Goal: Information Seeking & Learning: Learn about a topic

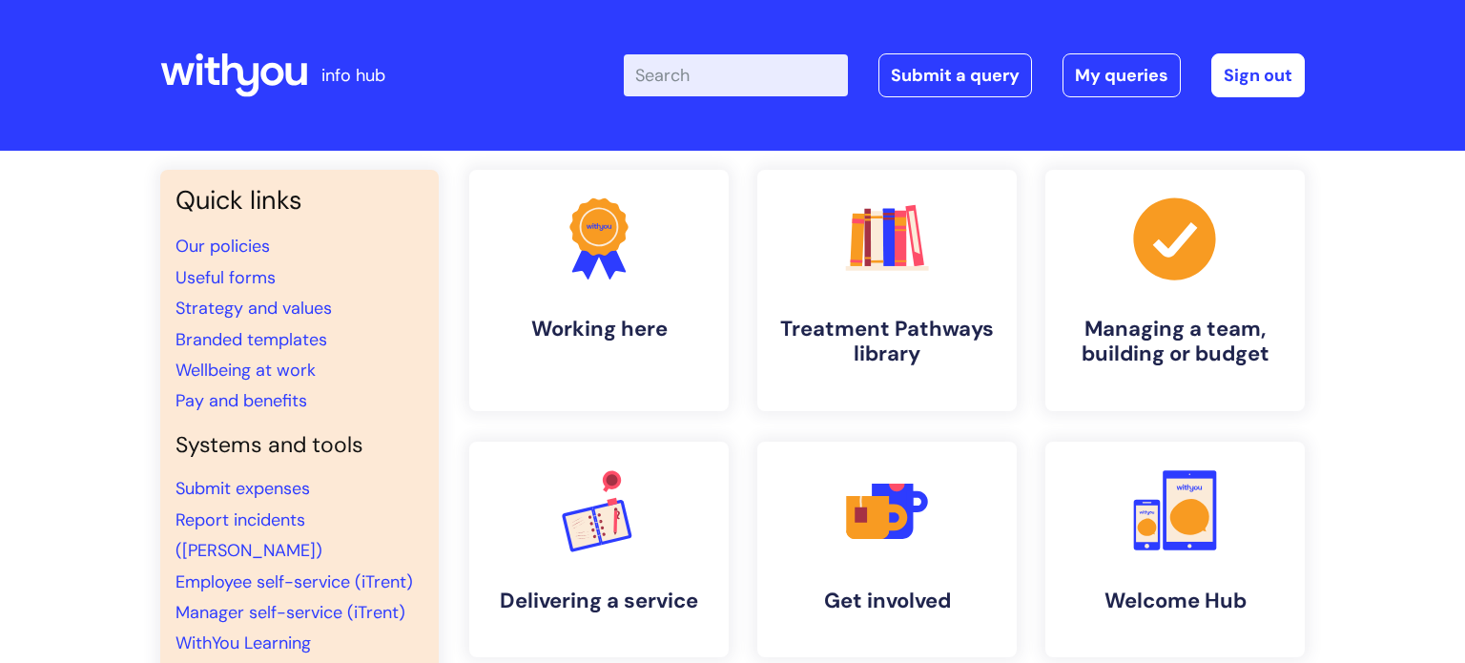
click at [726, 94] on input "Enter your search term here..." at bounding box center [736, 75] width 224 height 42
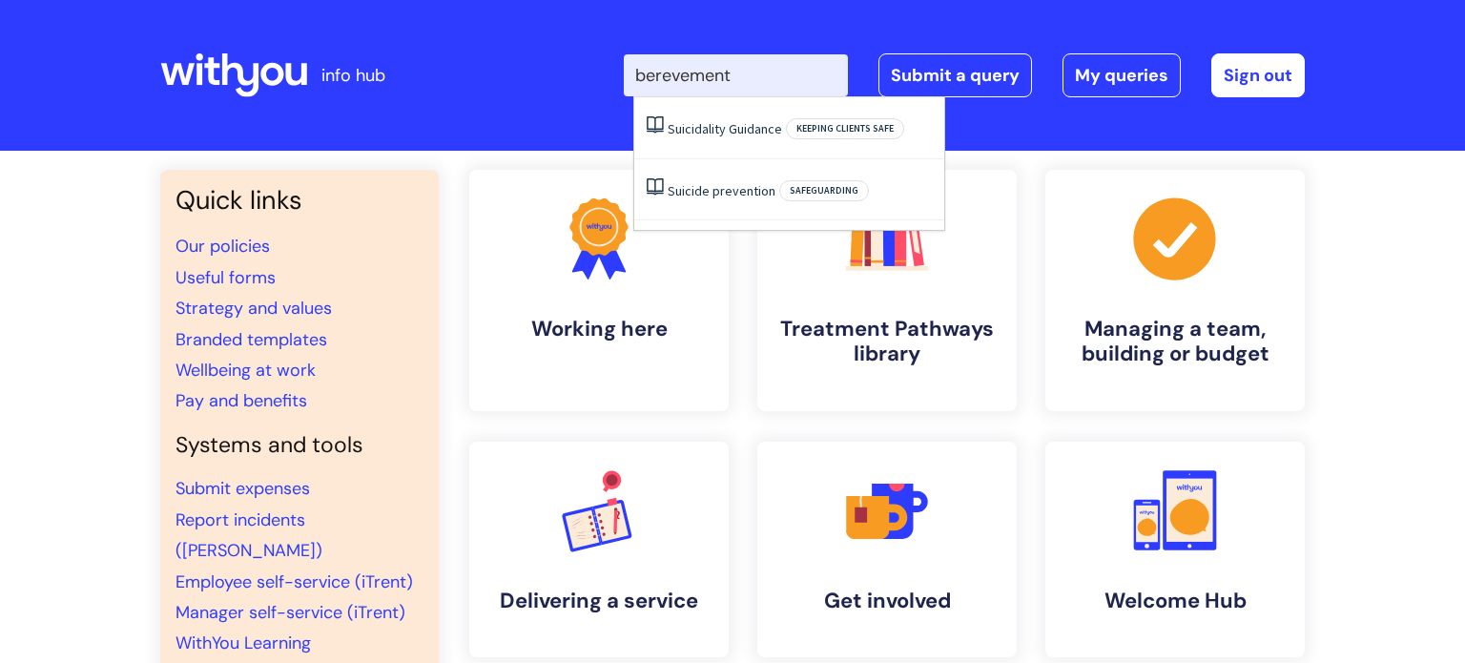
type input "berevement"
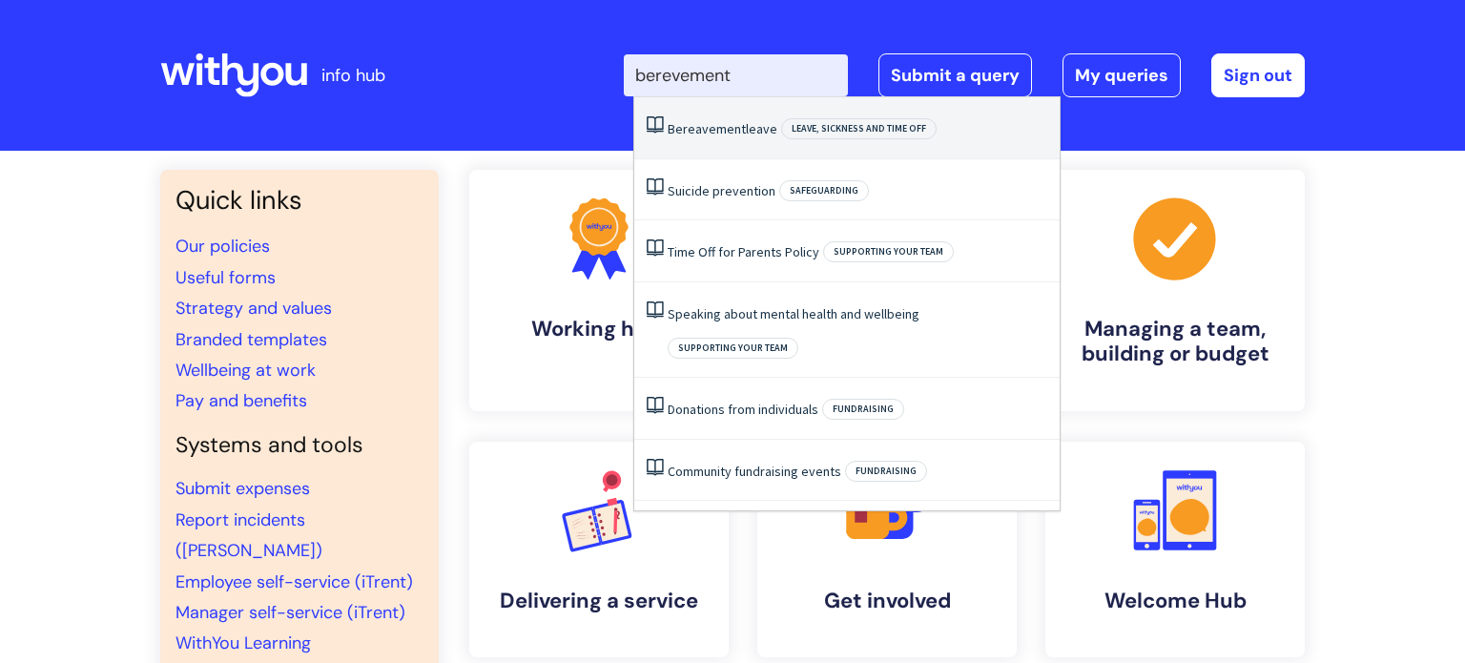
click at [746, 133] on link "Bereavement leave" at bounding box center [723, 128] width 110 height 17
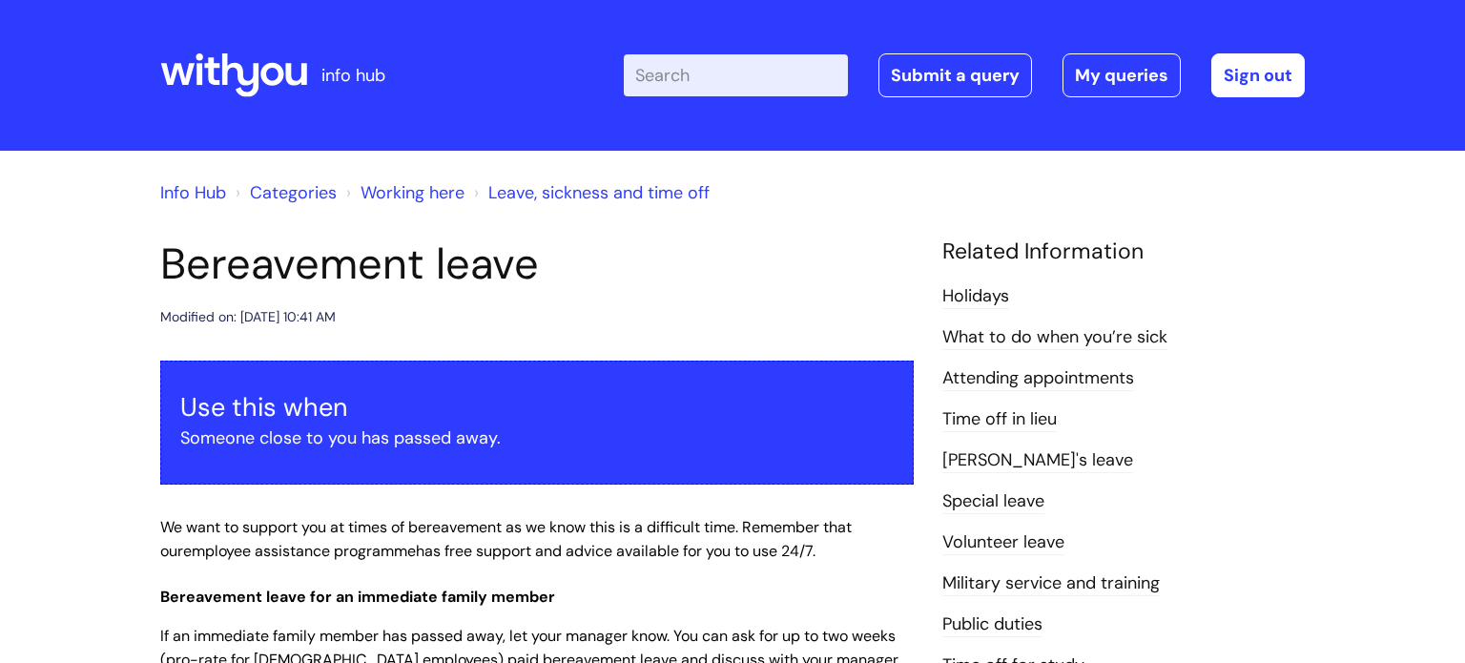
click at [641, 271] on h1 "Bereavement leave" at bounding box center [537, 264] width 754 height 52
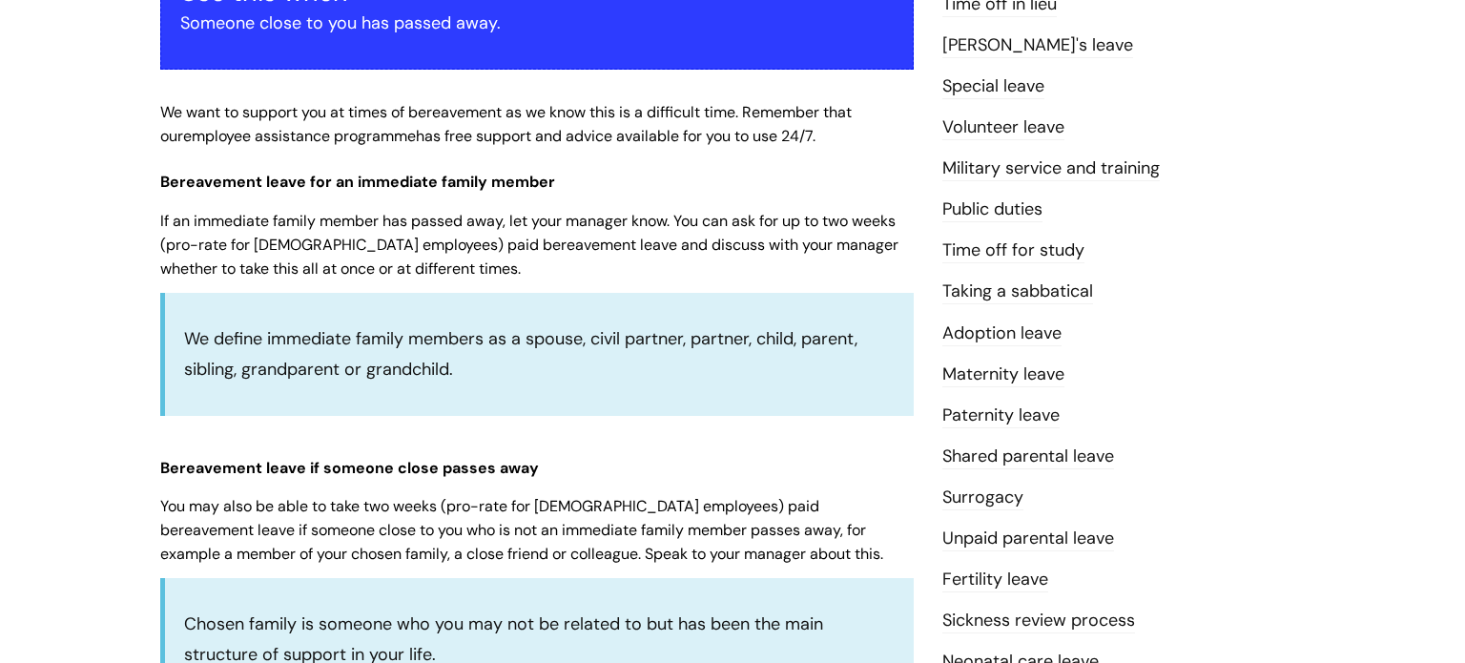
scroll to position [420, 0]
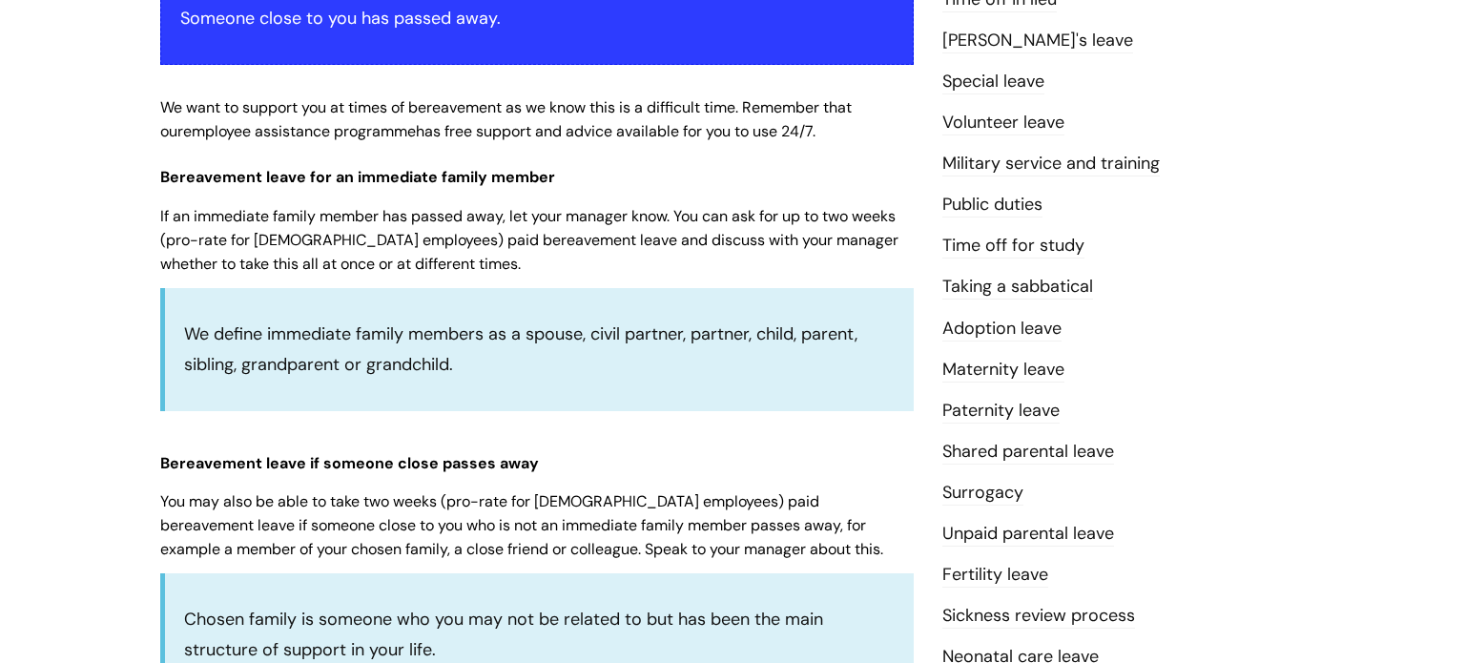
click at [1183, 324] on li "Adoption leave" at bounding box center [1123, 328] width 362 height 31
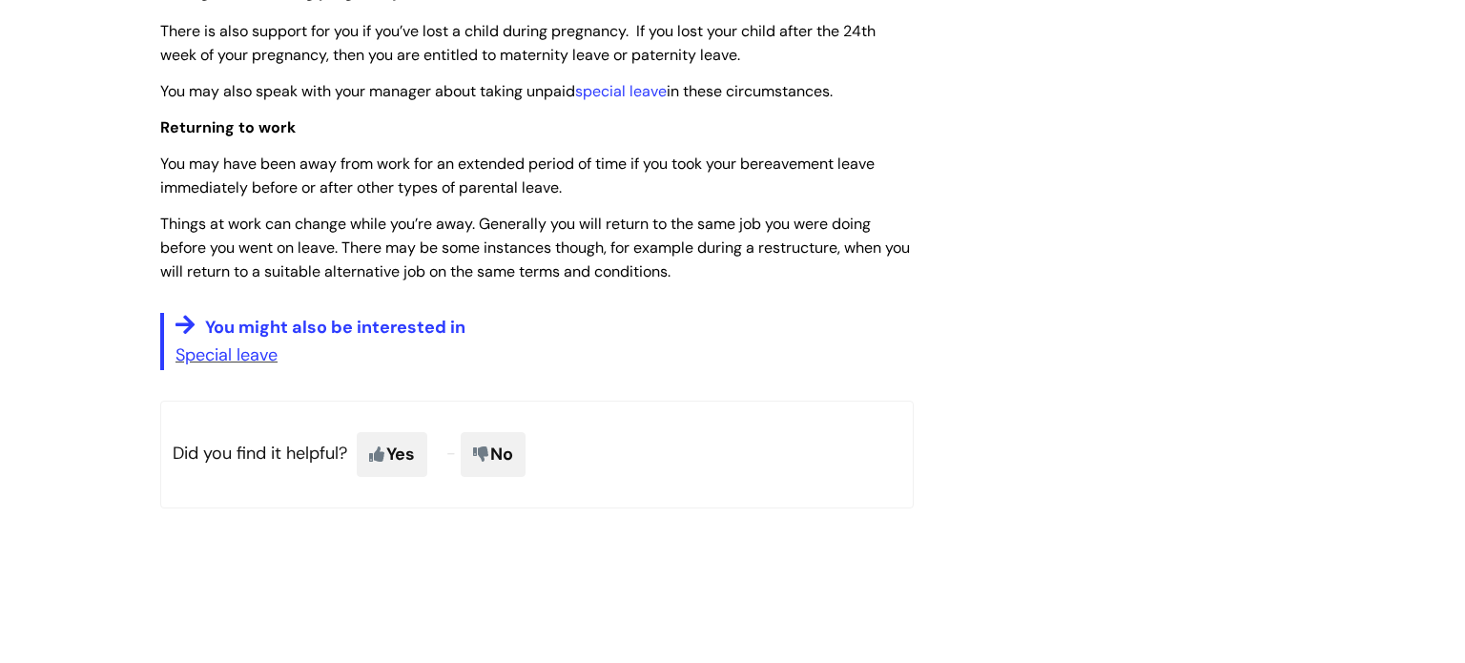
scroll to position [1641, 0]
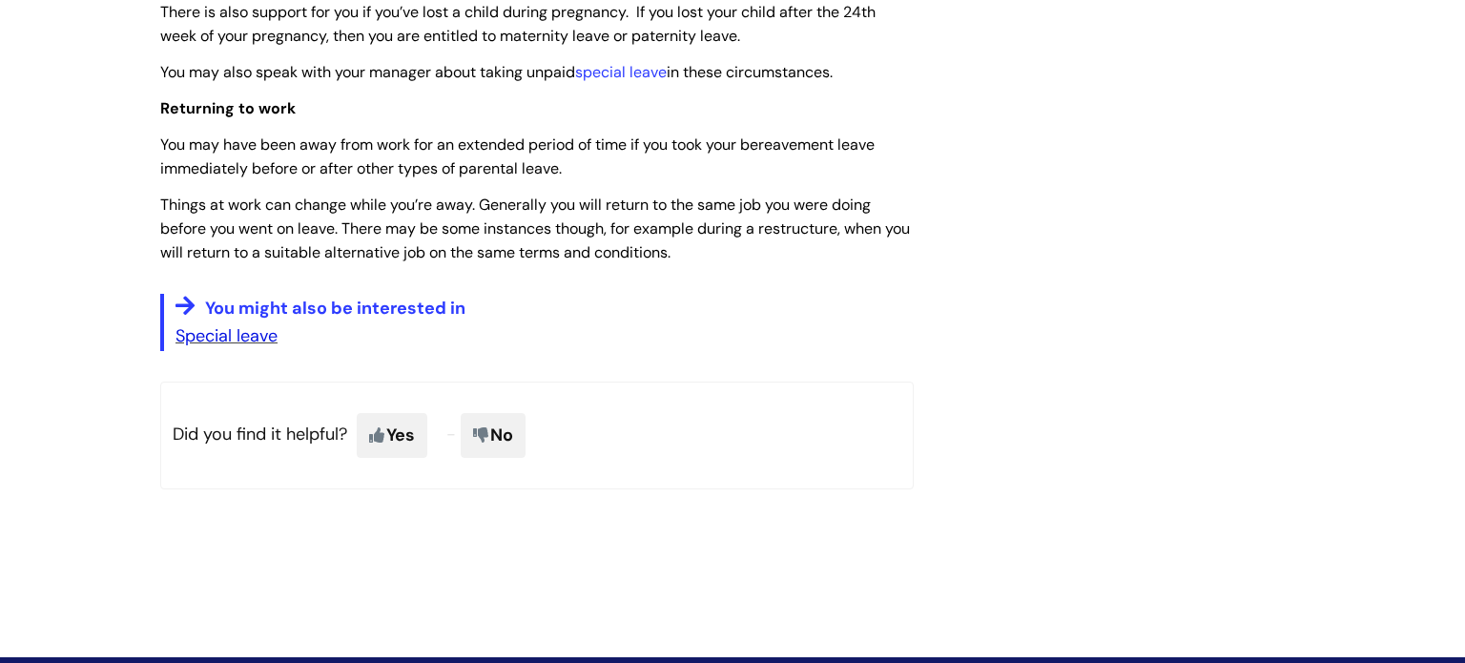
click at [232, 347] on link "Special leave" at bounding box center [227, 335] width 102 height 23
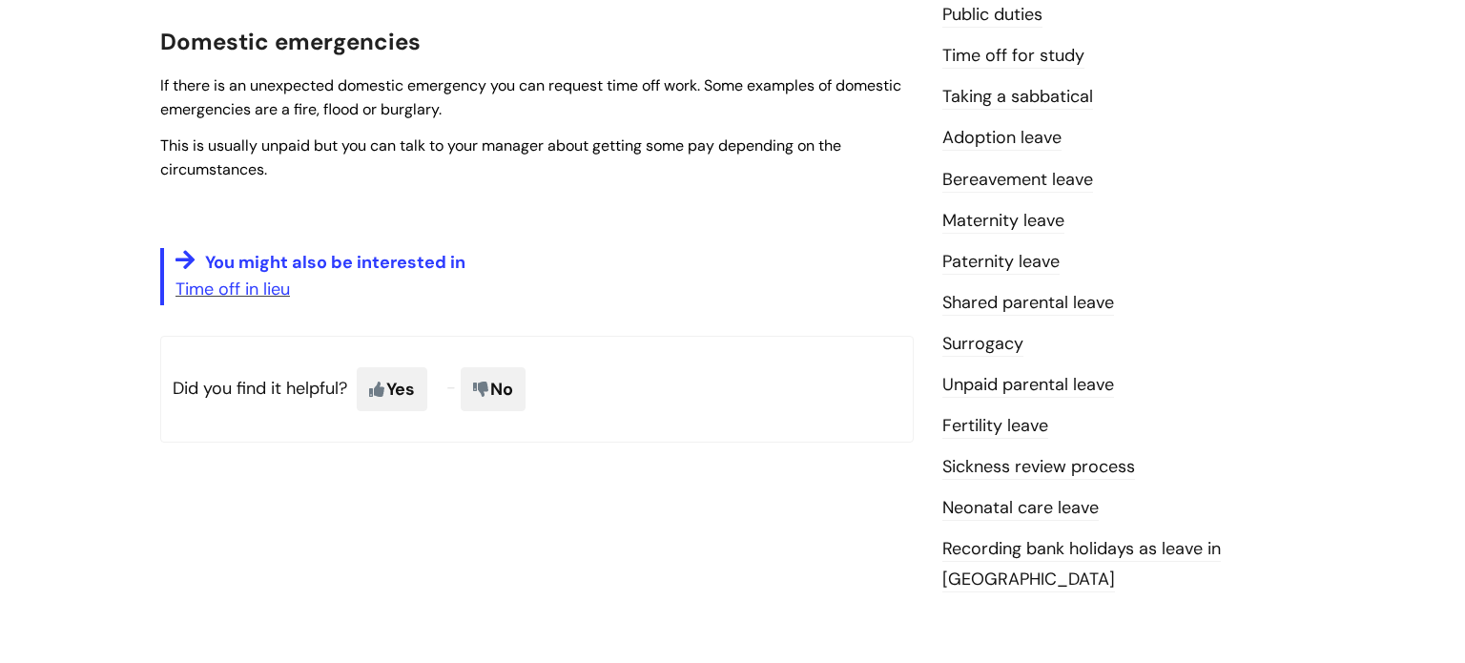
scroll to position [572, 0]
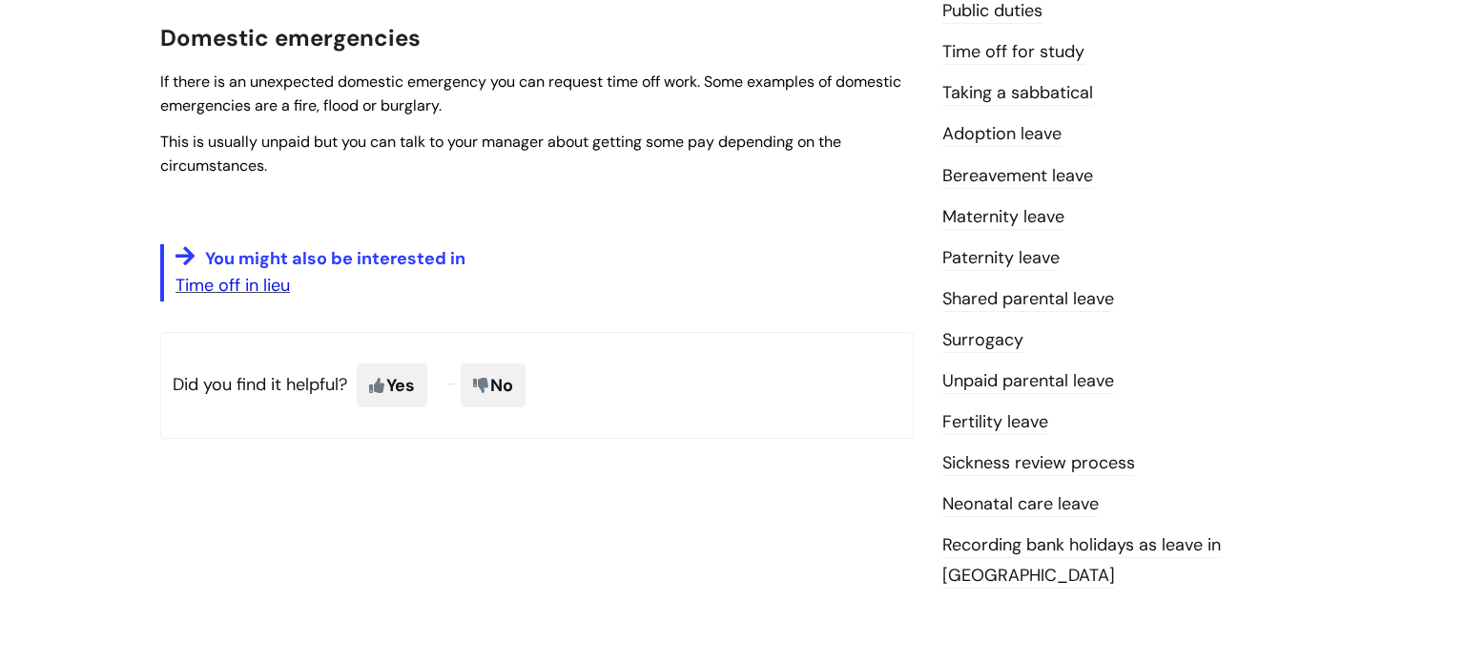
click at [253, 294] on link "Time off in lieu" at bounding box center [233, 285] width 114 height 23
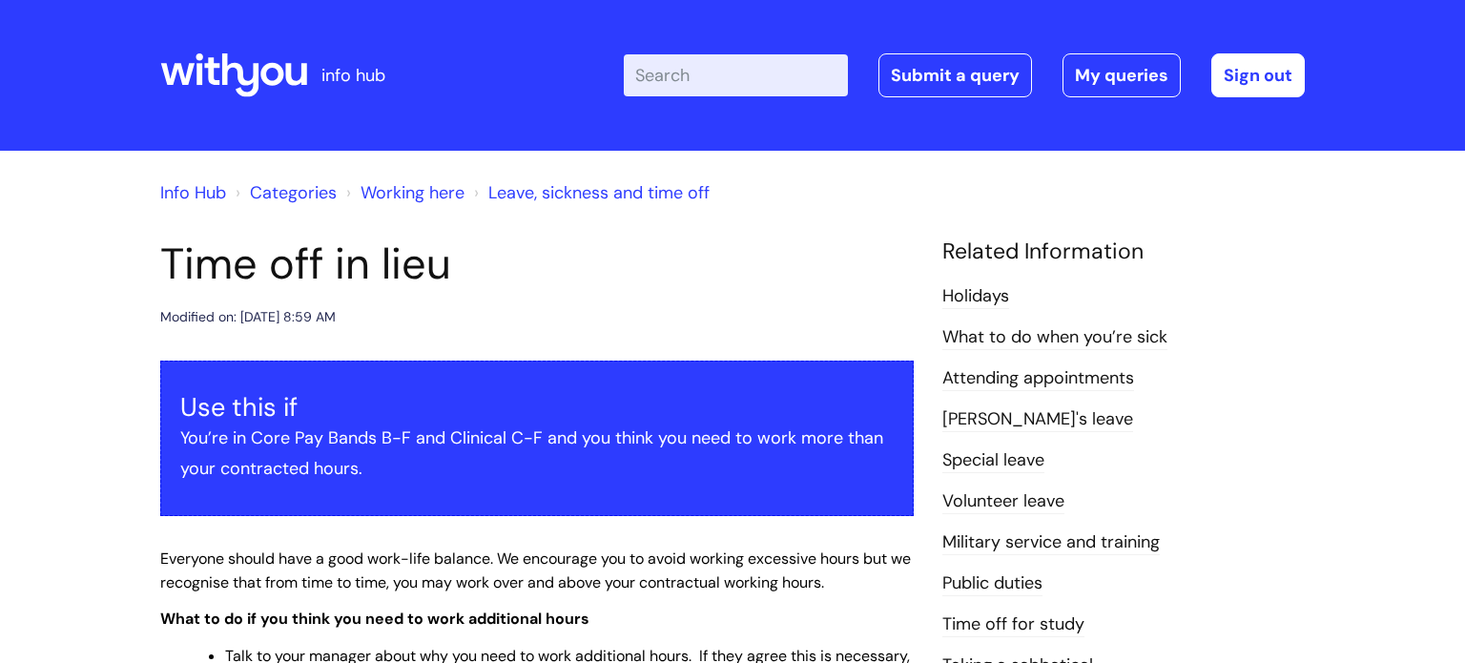
click at [747, 234] on div "Info Hub Categories Working here Leave, sickness and time off" at bounding box center [732, 204] width 1145 height 69
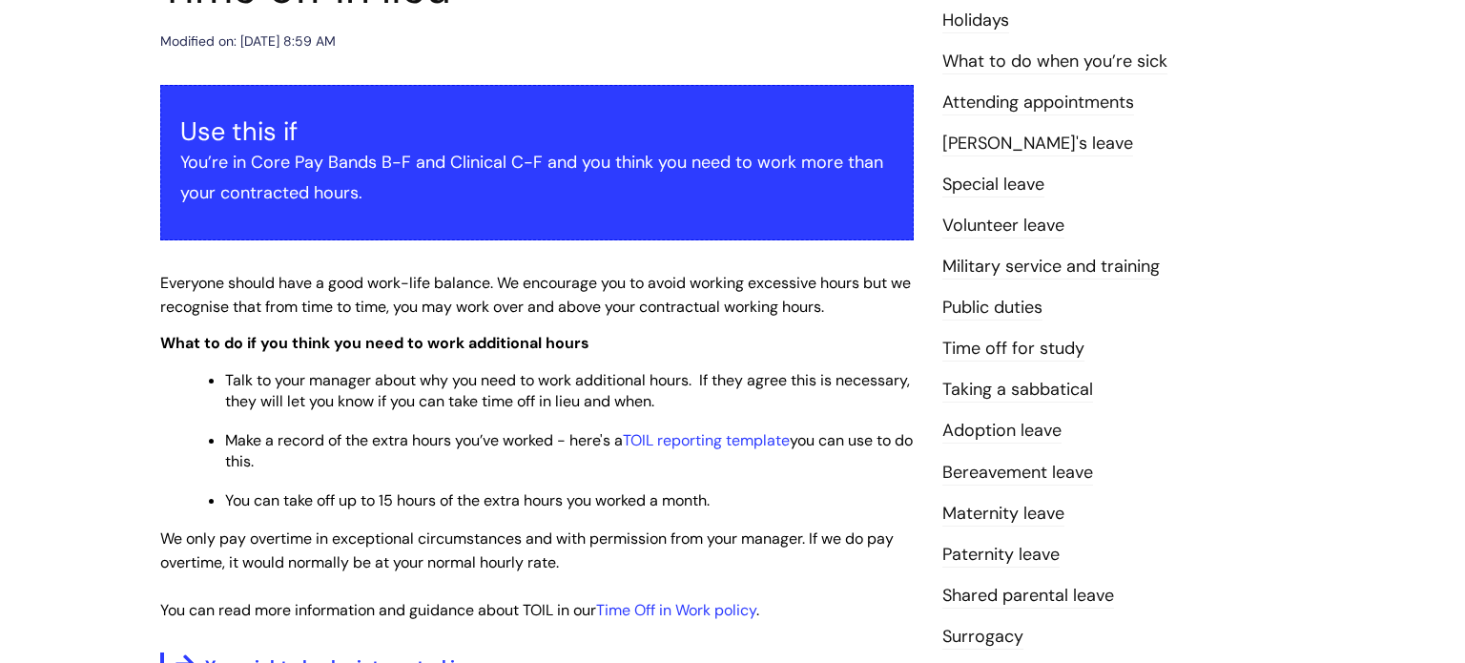
scroll to position [267, 0]
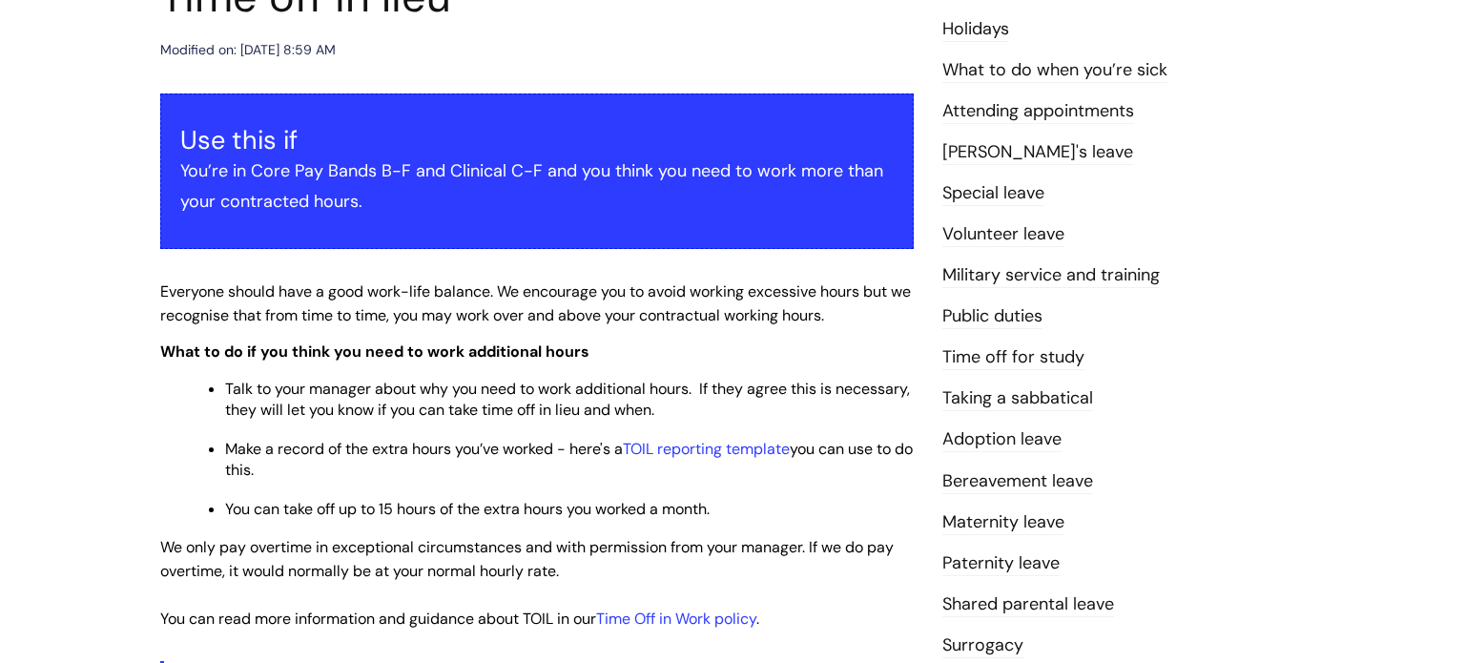
click at [758, 97] on div "Use this if You’re in Core Pay Bands B-F and Clinical C-F and you think you nee…" at bounding box center [537, 170] width 754 height 155
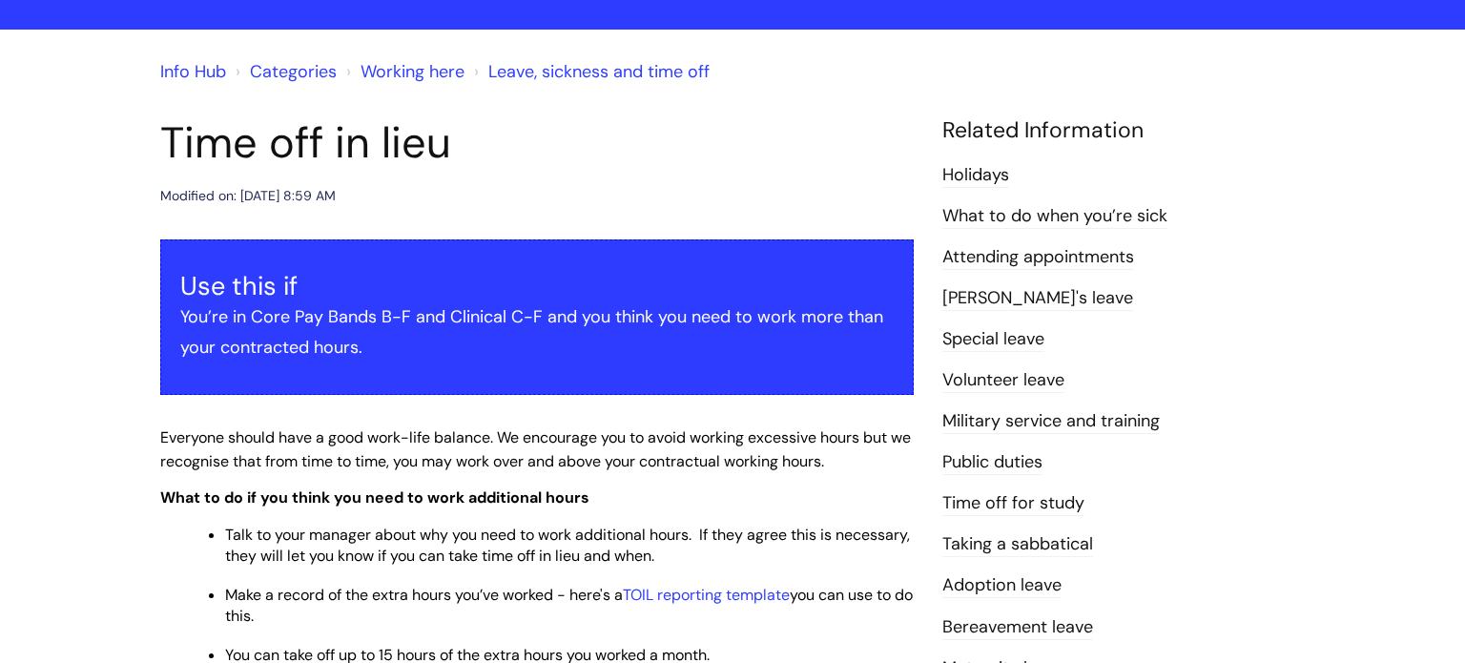
scroll to position [0, 0]
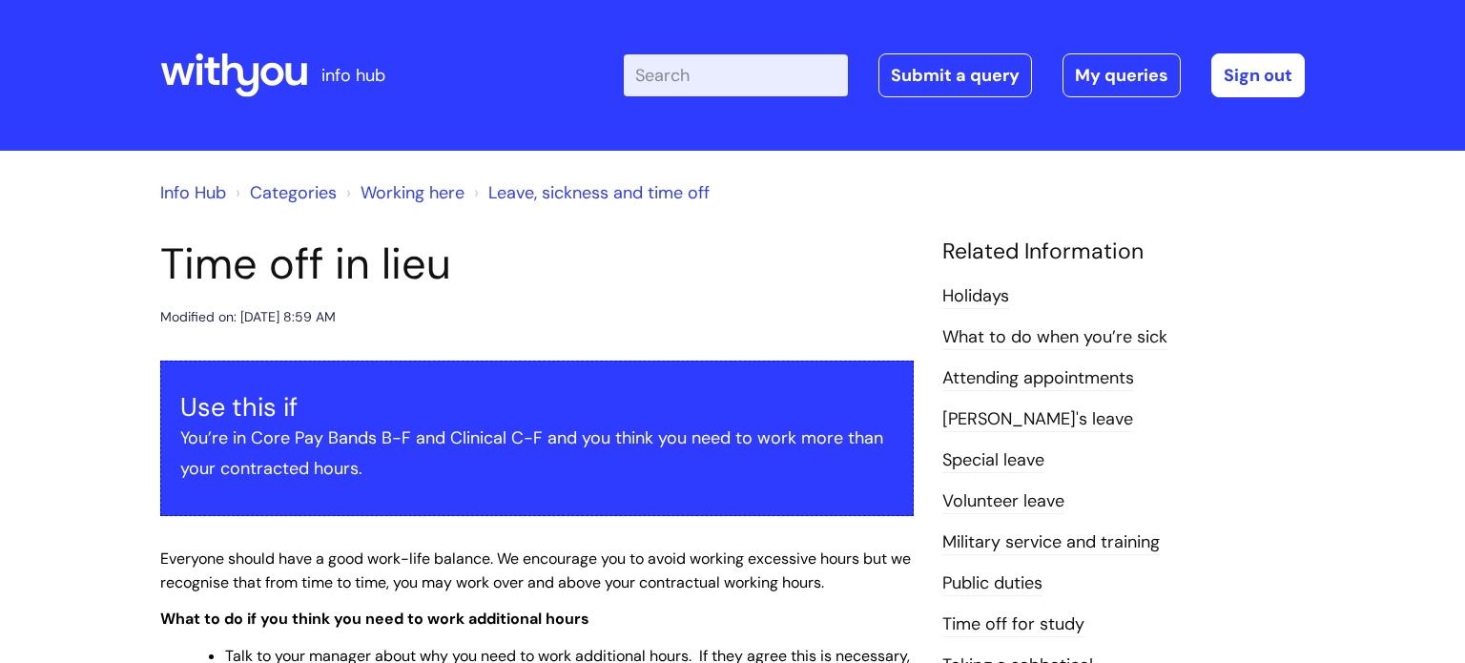
click at [254, 90] on icon at bounding box center [240, 75] width 37 height 44
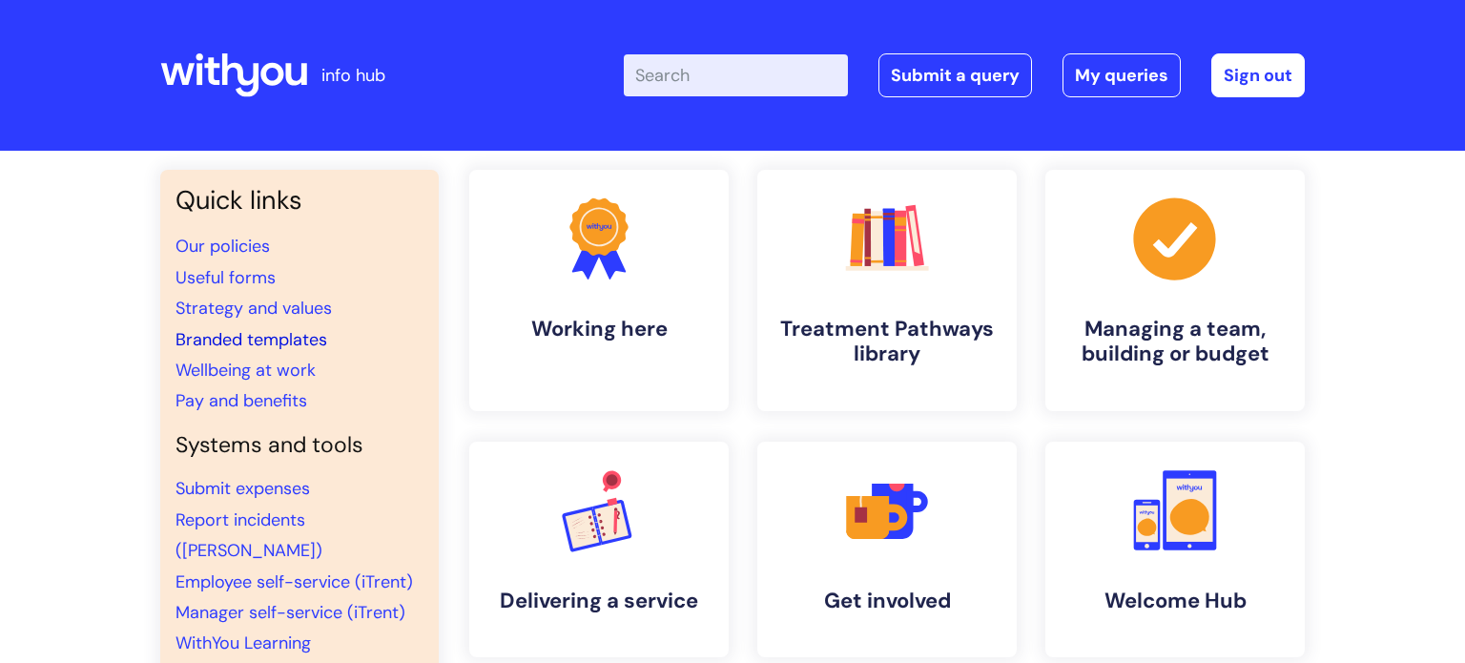
click at [221, 344] on link "Branded templates" at bounding box center [252, 339] width 152 height 23
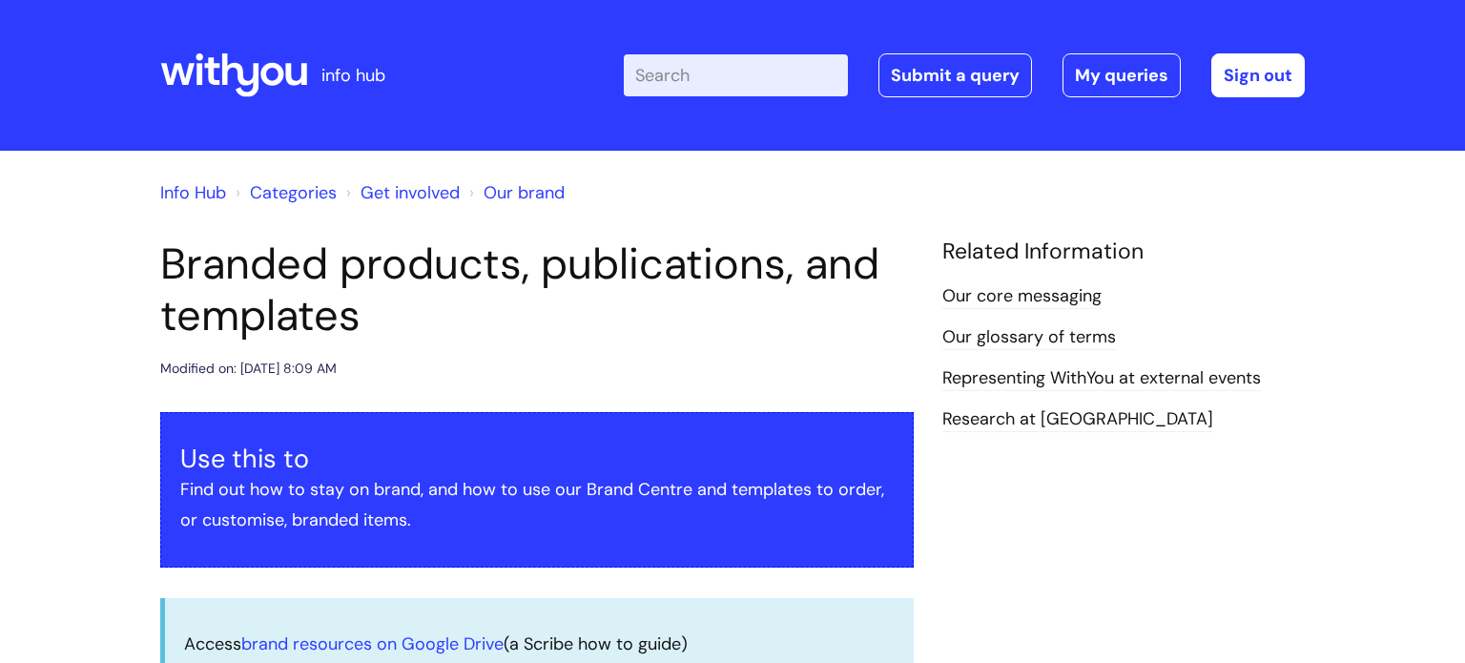
click at [572, 313] on h1 "Branded products, publications, and templates" at bounding box center [537, 289] width 754 height 103
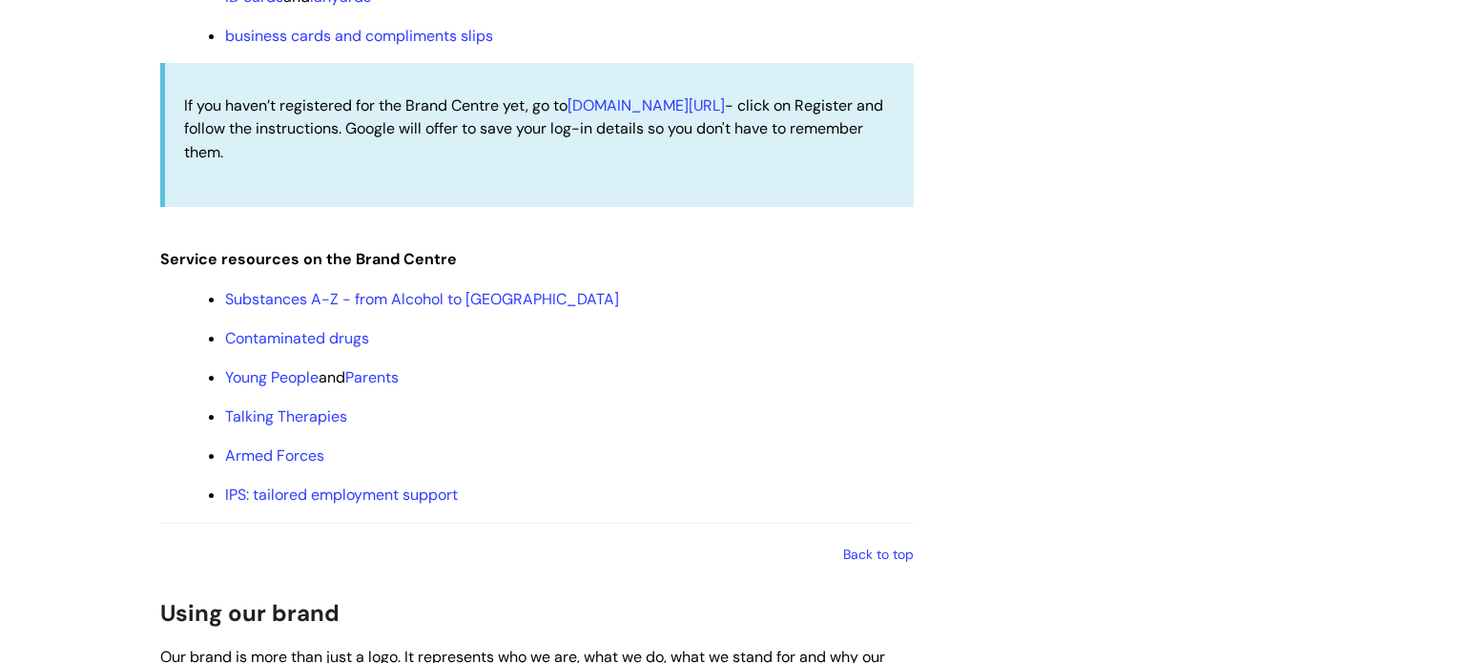
scroll to position [2175, 0]
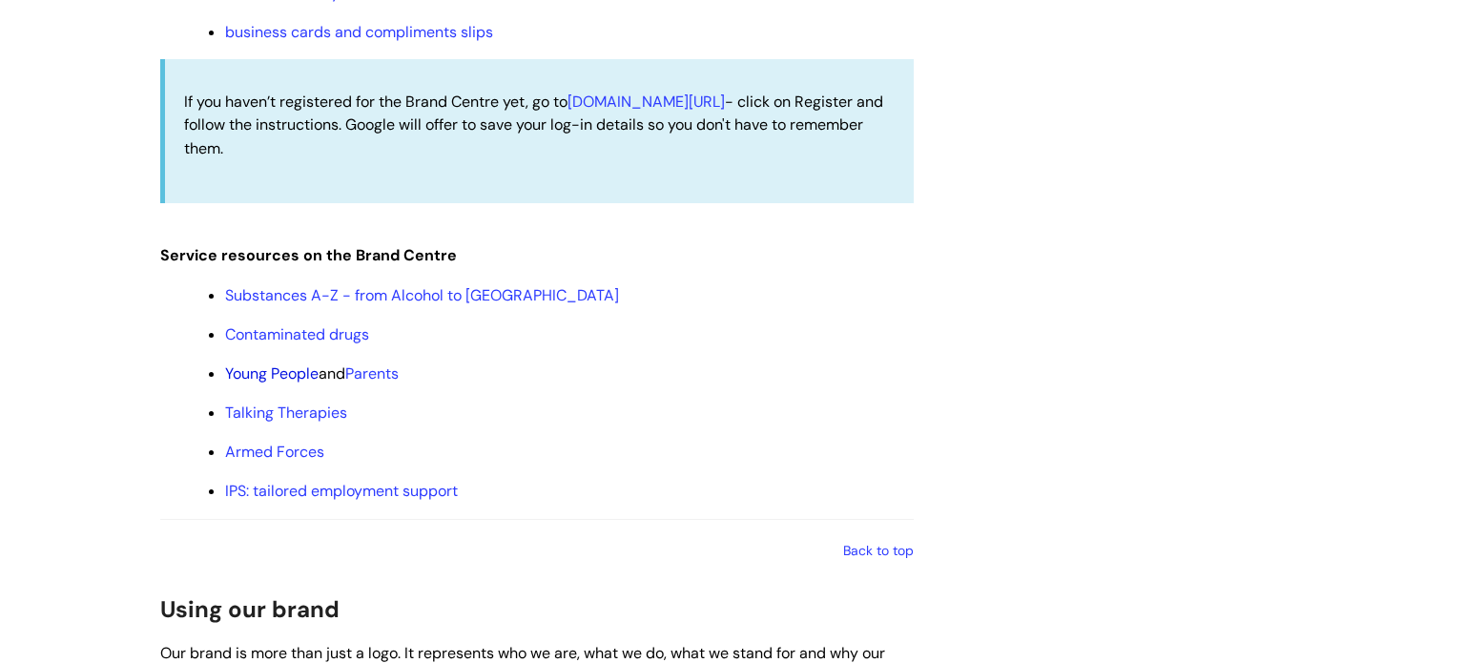
click at [282, 383] on link "Young People" at bounding box center [271, 373] width 93 height 20
